Goal: Task Accomplishment & Management: Use online tool/utility

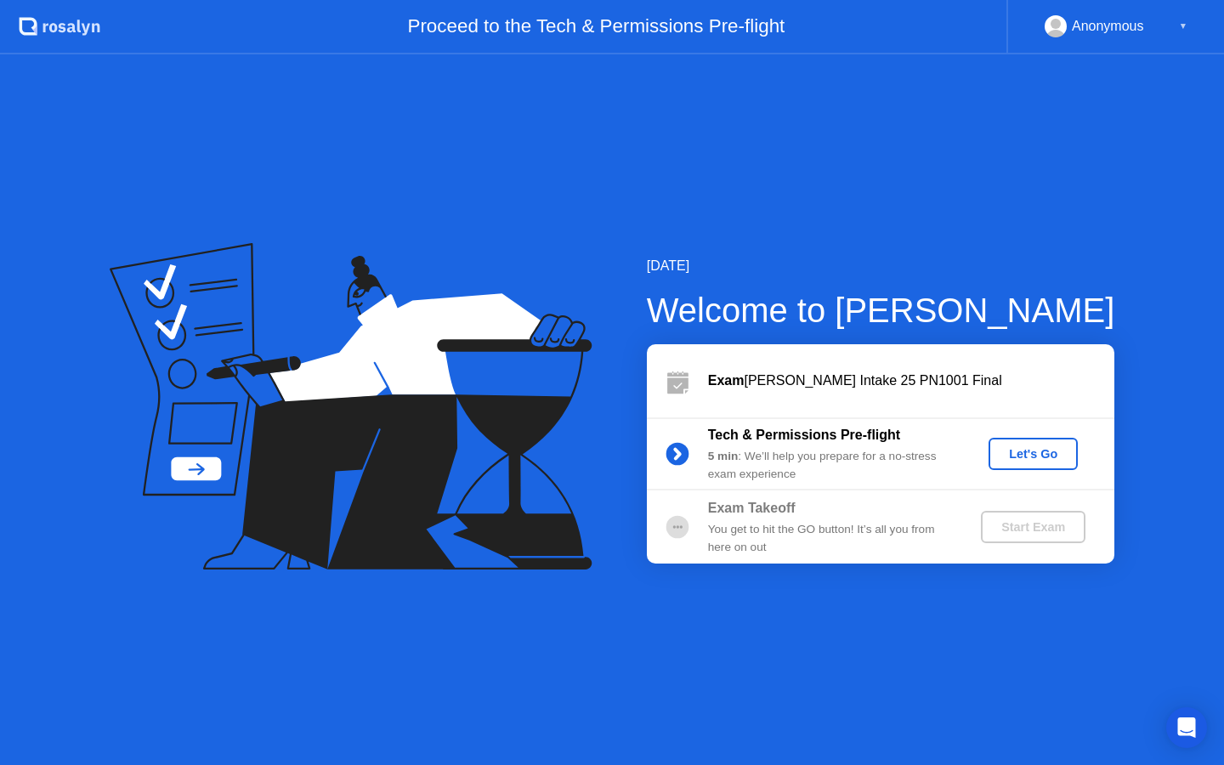
click at [1011, 447] on div "Let's Go" at bounding box center [1033, 454] width 76 height 14
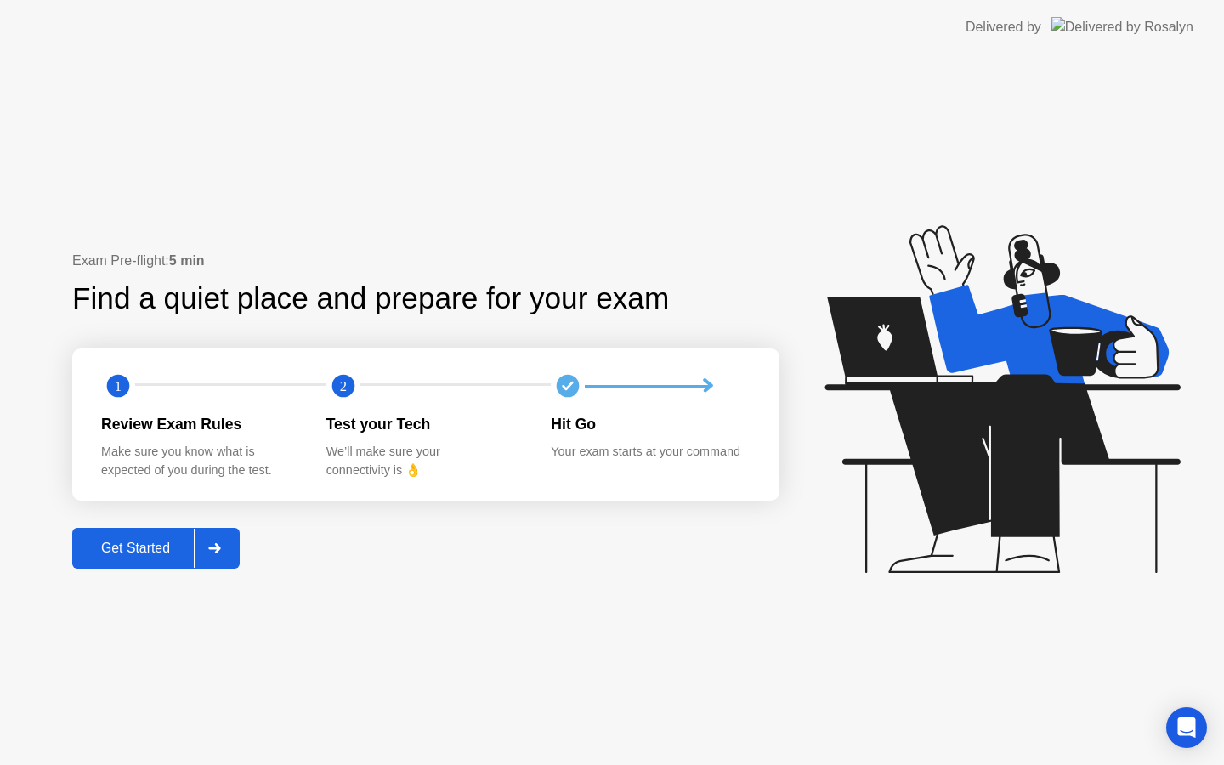
click at [121, 561] on button "Get Started" at bounding box center [155, 548] width 167 height 41
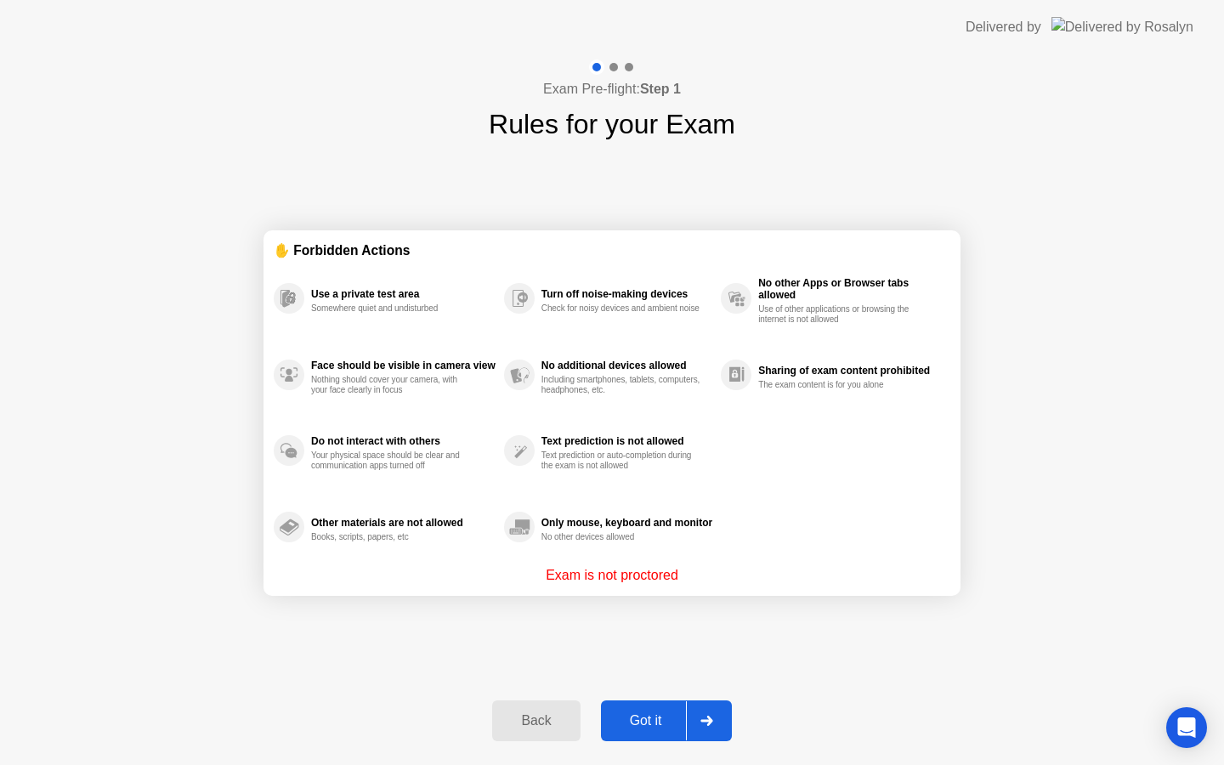
click at [645, 726] on div "Got it" at bounding box center [646, 720] width 80 height 15
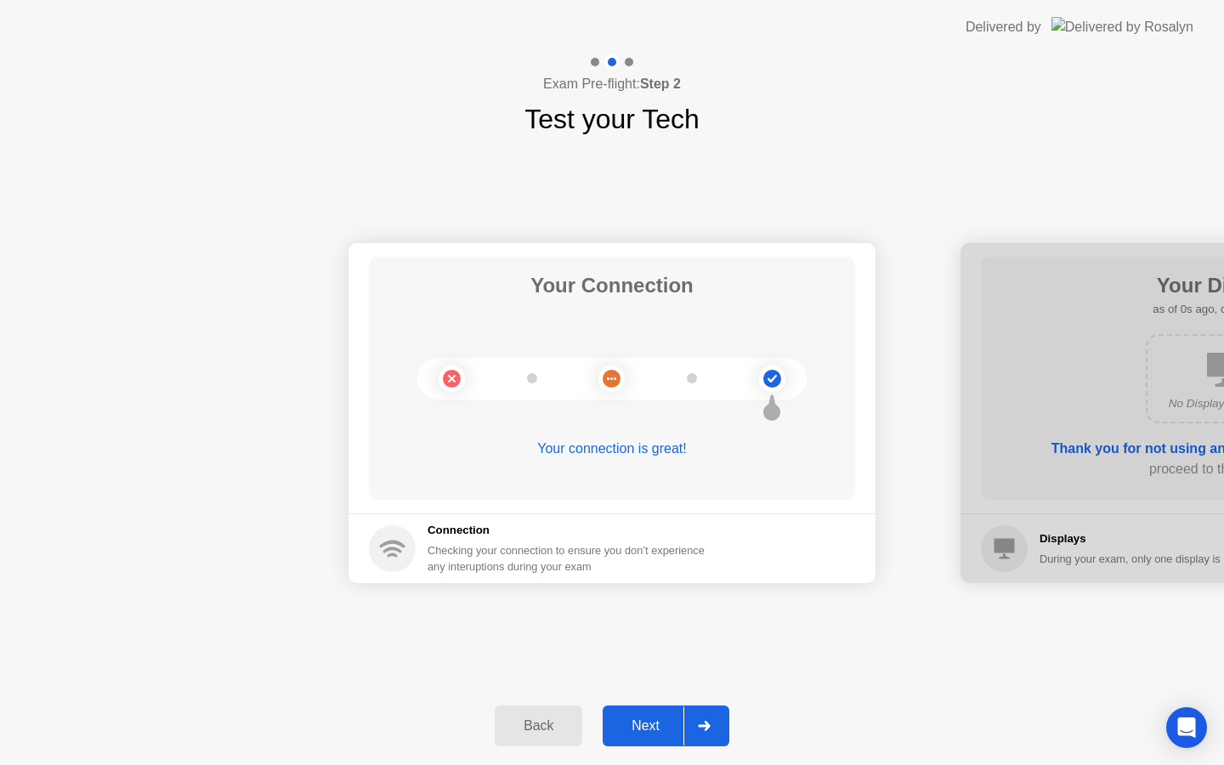
click at [648, 733] on div "Next" at bounding box center [646, 725] width 76 height 15
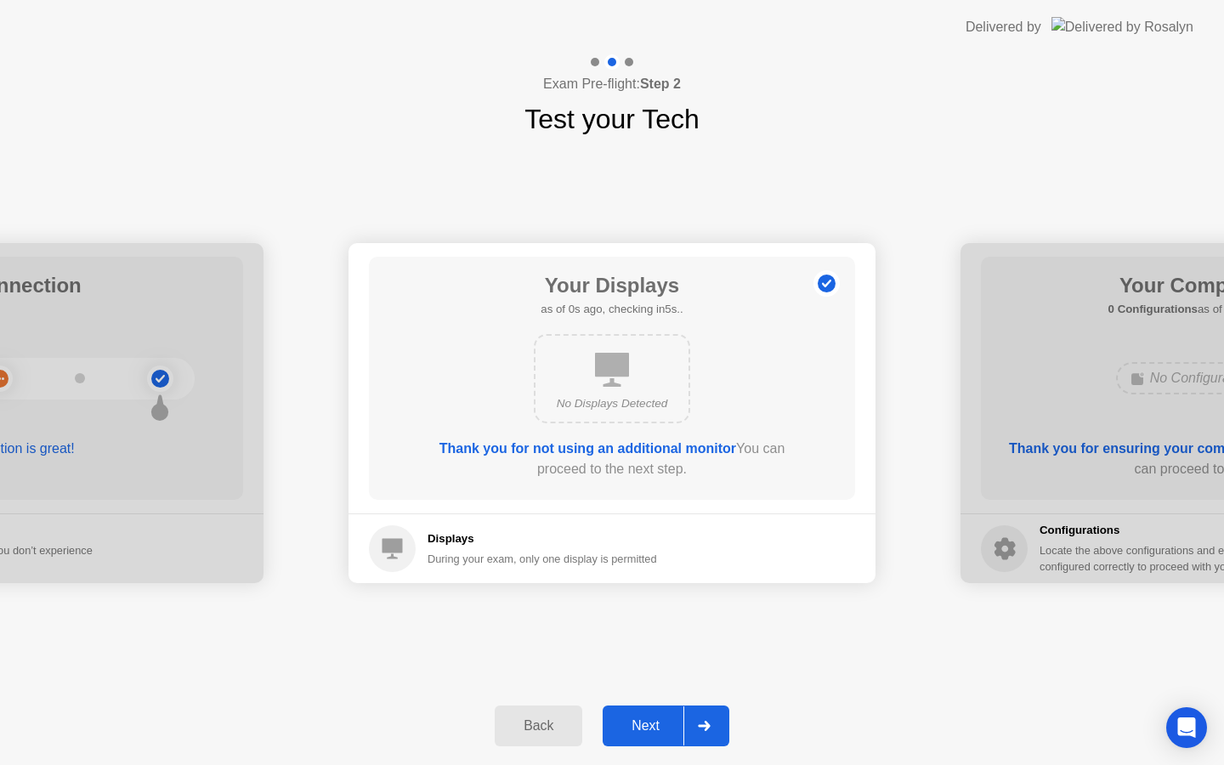
click at [648, 733] on div "Next" at bounding box center [646, 725] width 76 height 15
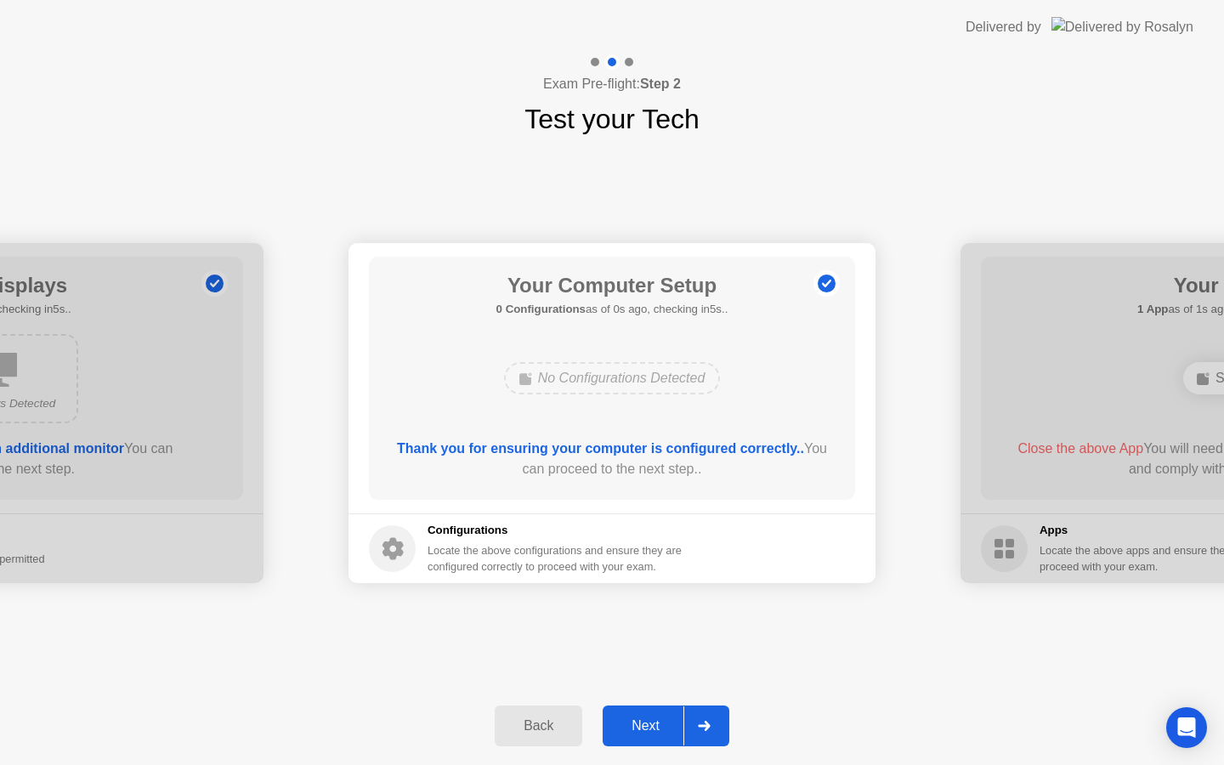
click at [648, 733] on div "Next" at bounding box center [646, 725] width 76 height 15
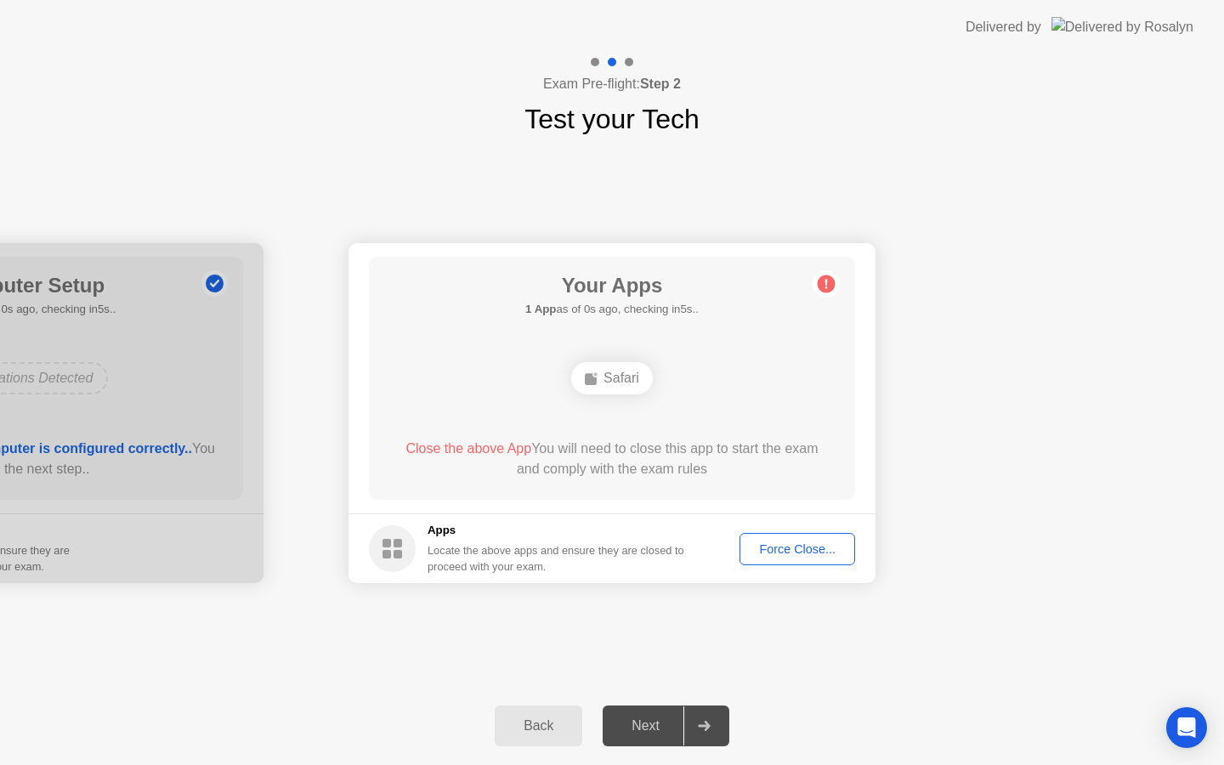
click at [648, 733] on div "Next" at bounding box center [646, 725] width 76 height 15
click at [790, 552] on div "Force Close..." at bounding box center [797, 549] width 104 height 14
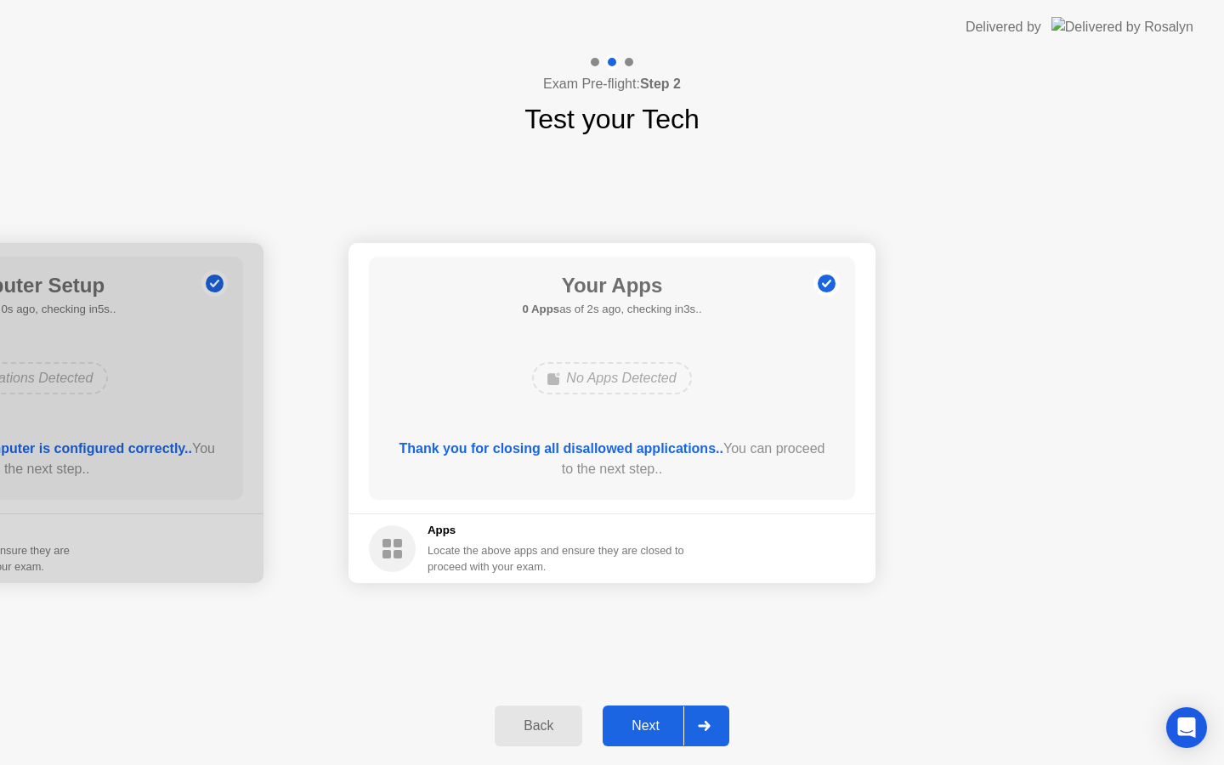
click at [634, 727] on div "Next" at bounding box center [646, 725] width 76 height 15
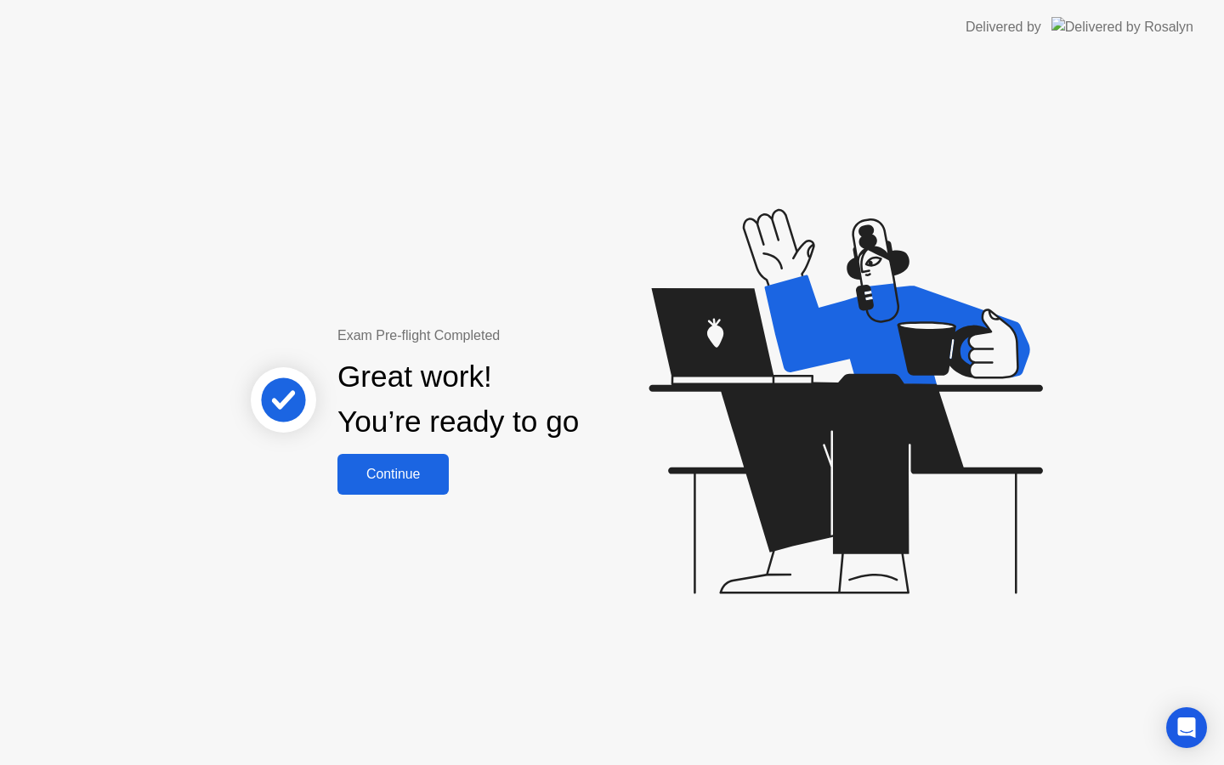
click at [423, 482] on div "Continue" at bounding box center [392, 474] width 101 height 15
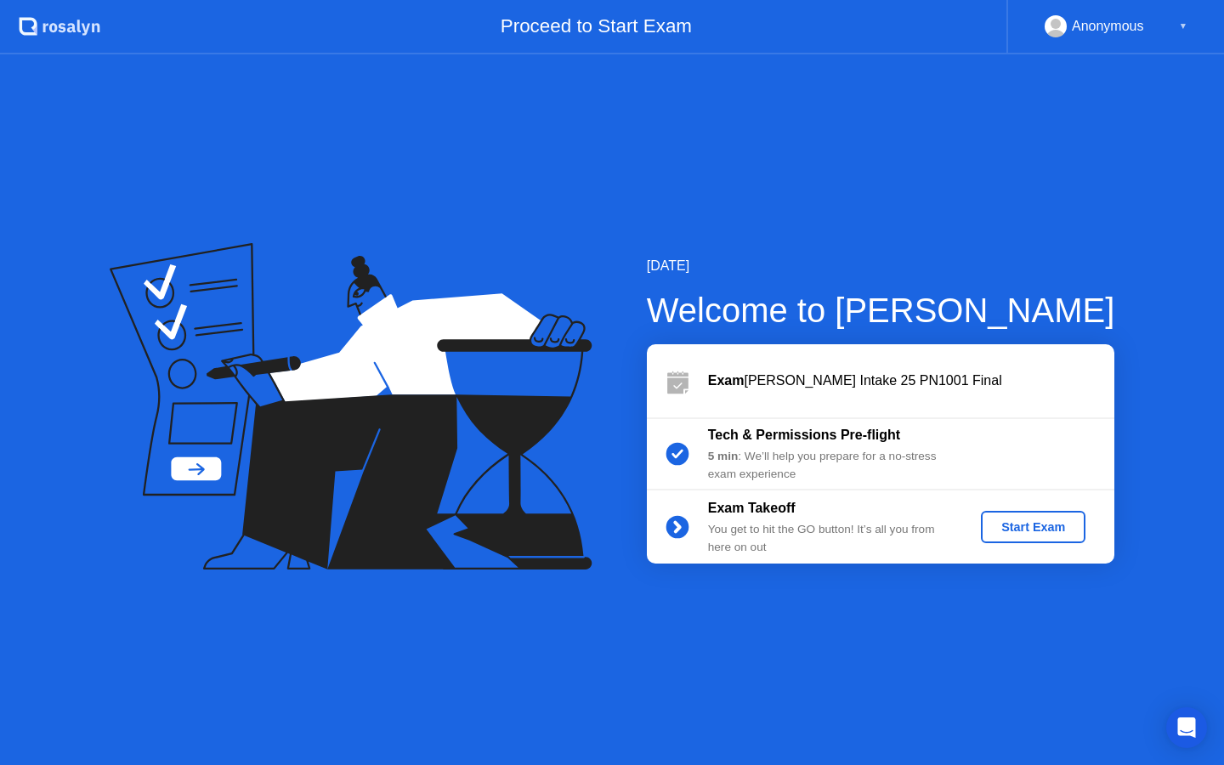
click at [1013, 529] on div "Start Exam" at bounding box center [1033, 527] width 91 height 14
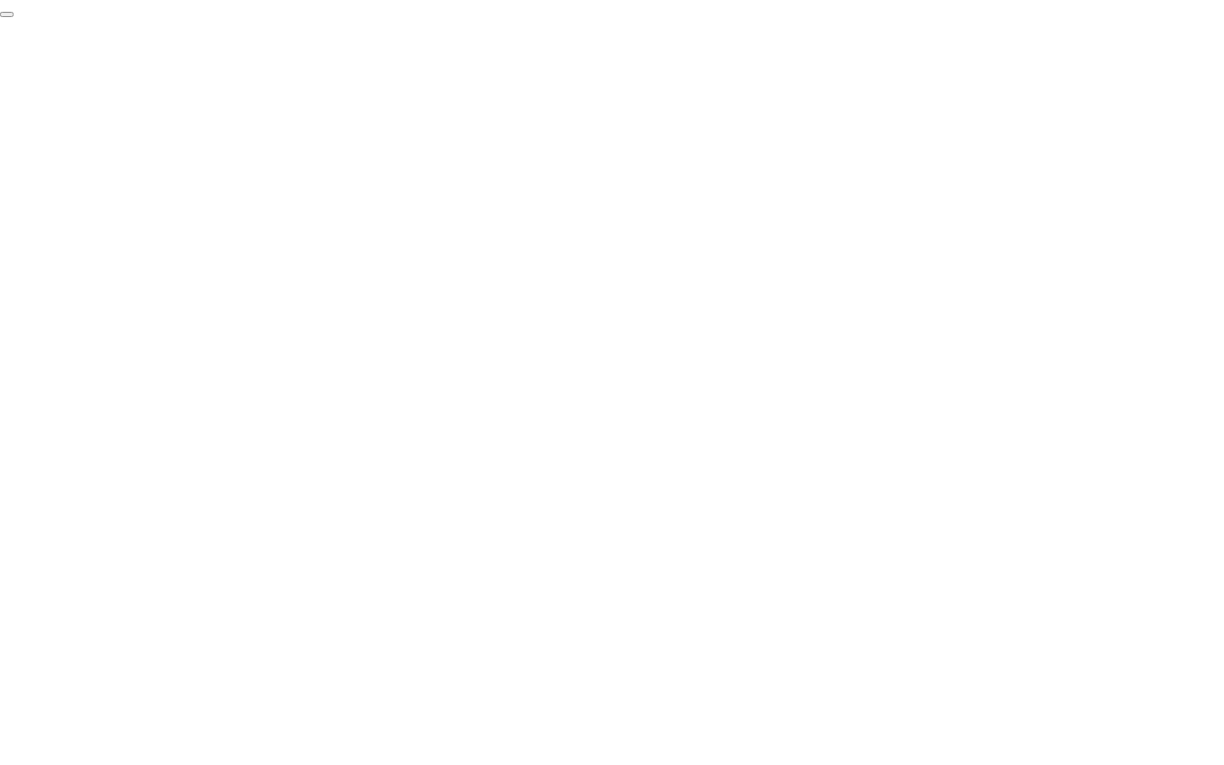
click div "End Proctoring Session"
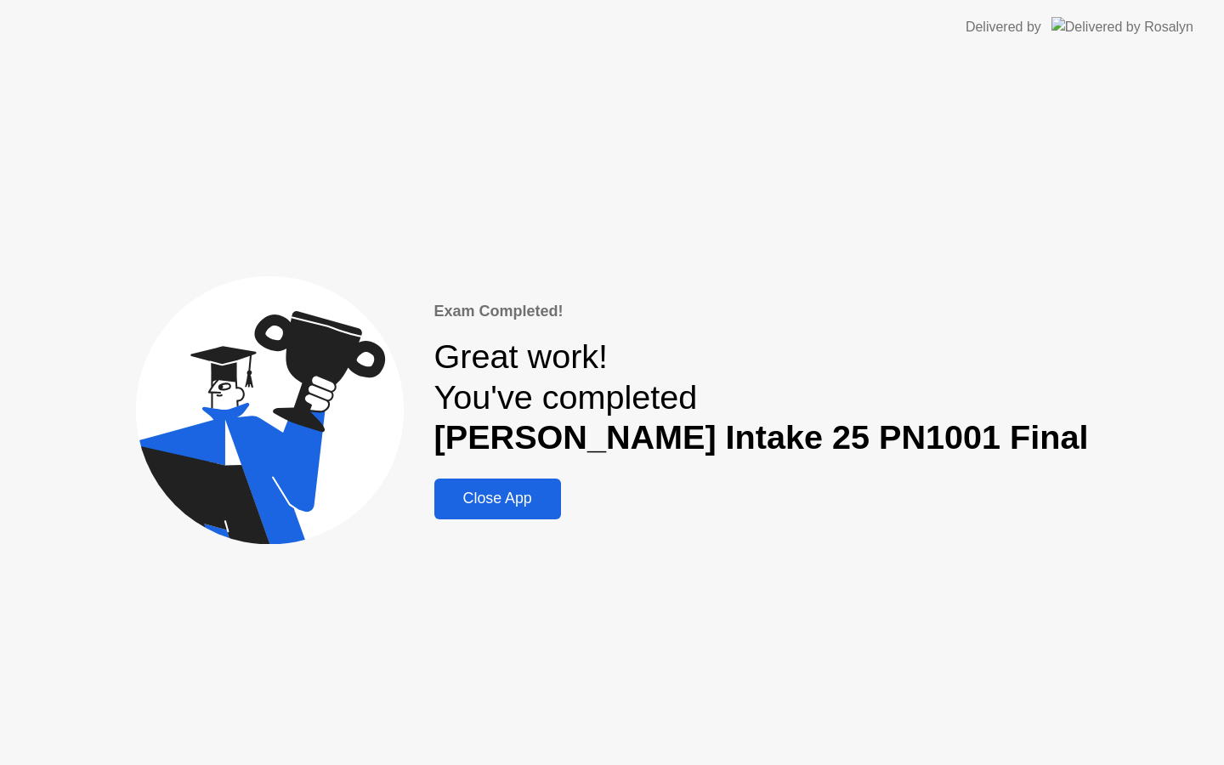
click at [556, 506] on div "Close App" at bounding box center [497, 499] width 116 height 18
